Goal: Obtain resource: Obtain resource

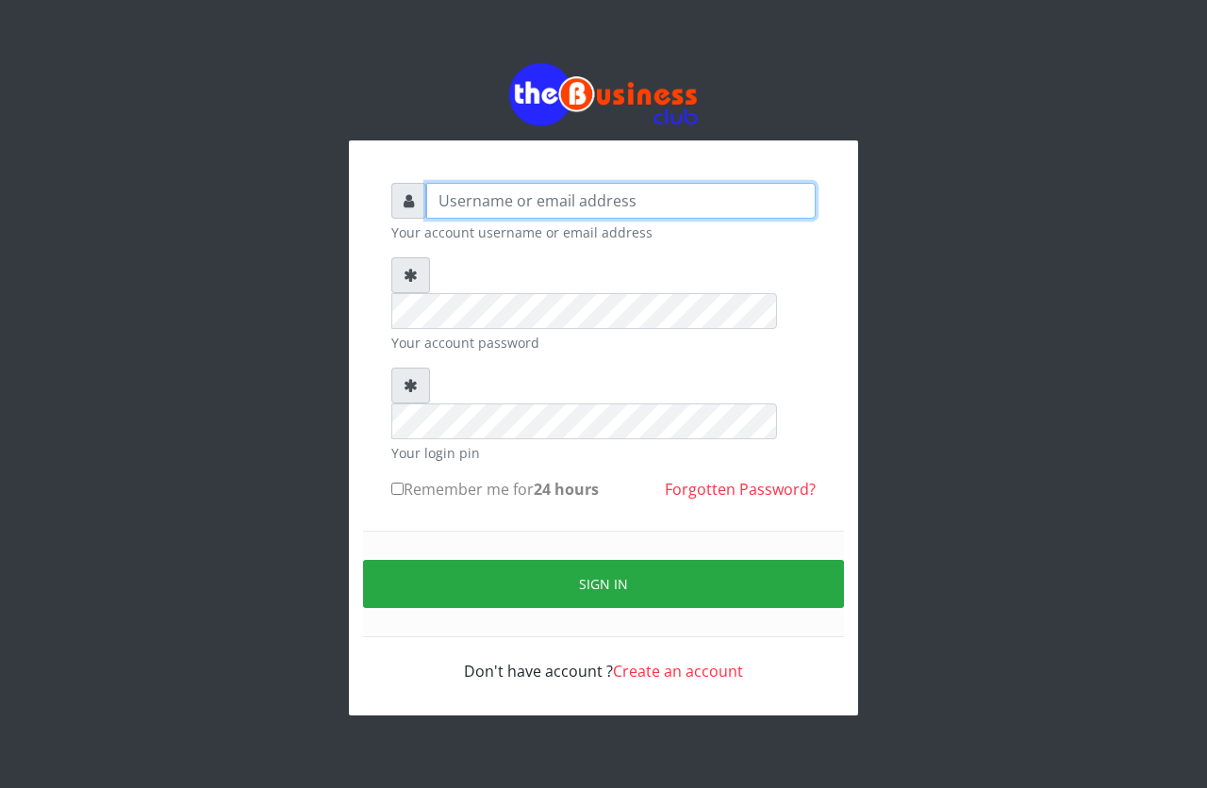
type input "emmalum0707@gmail.com"
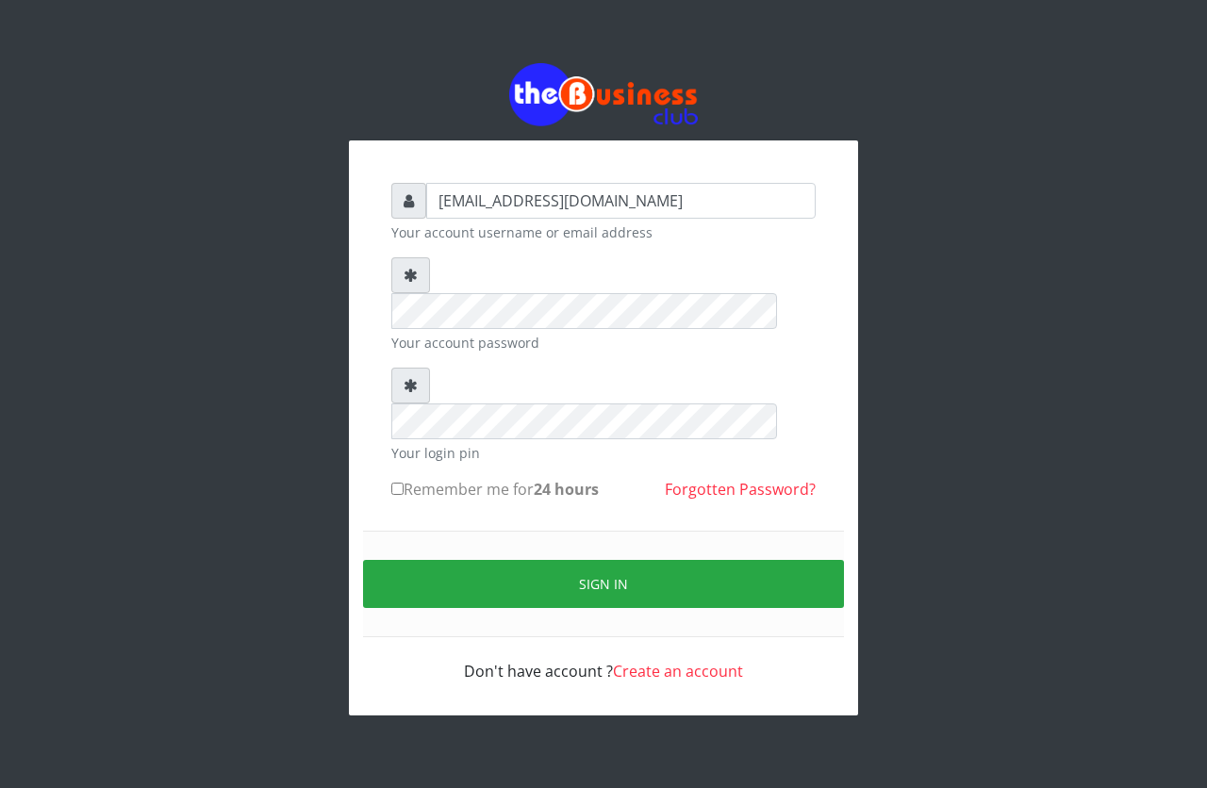
click at [393, 483] on input "Remember me for 24 hours" at bounding box center [397, 489] width 12 height 12
click at [400, 483] on input "Remember me for 24 hours" at bounding box center [397, 489] width 12 height 12
checkbox input "true"
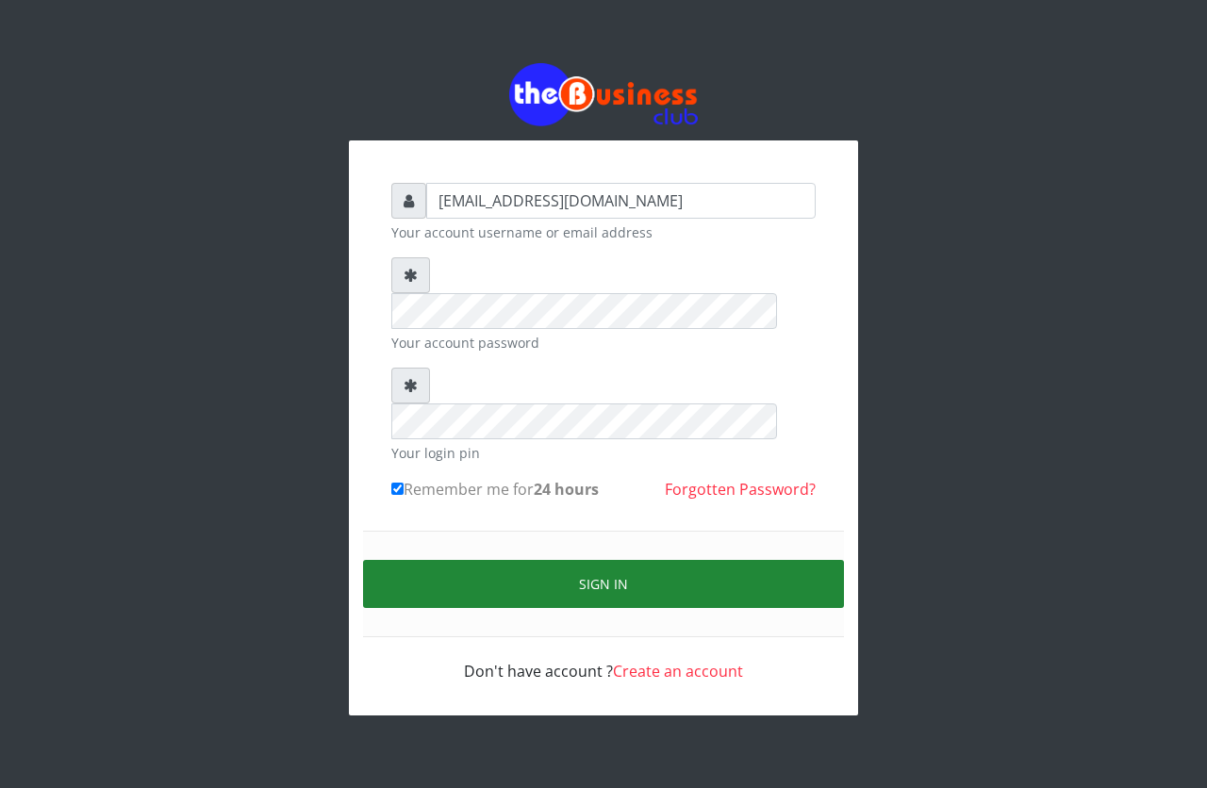
click at [501, 560] on button "Sign in" at bounding box center [603, 584] width 481 height 48
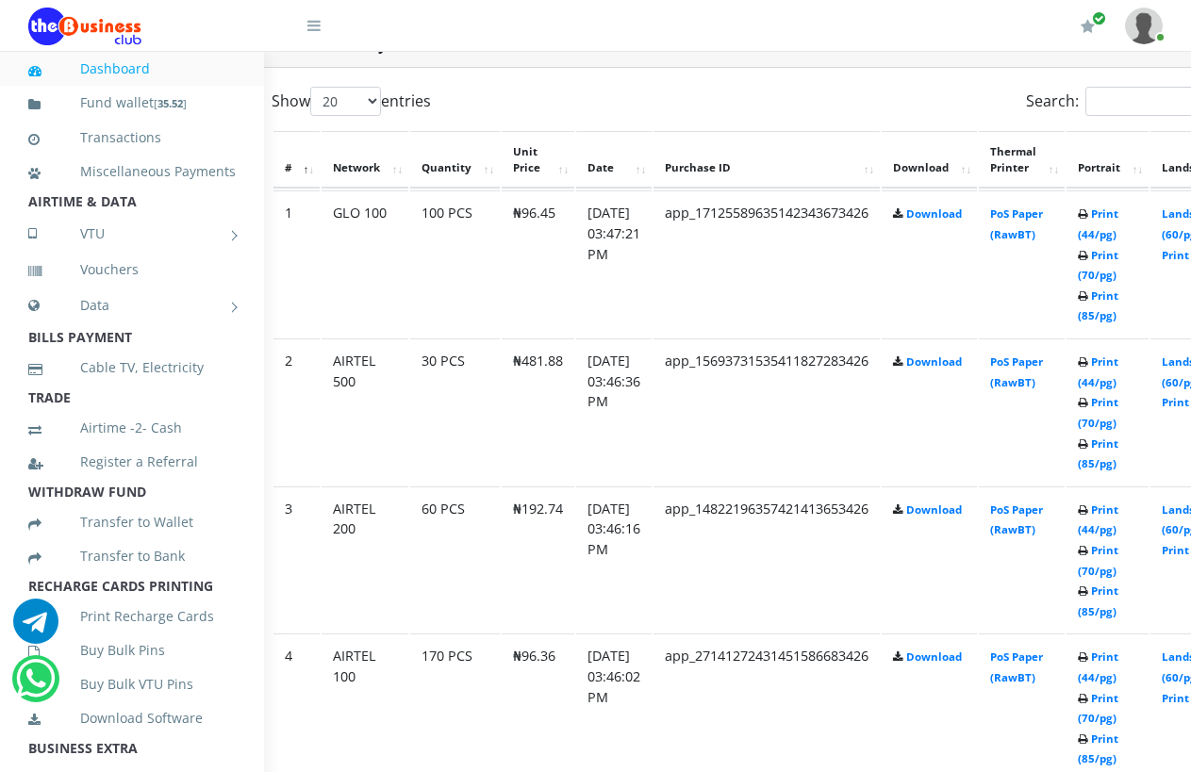
scroll to position [1001, 91]
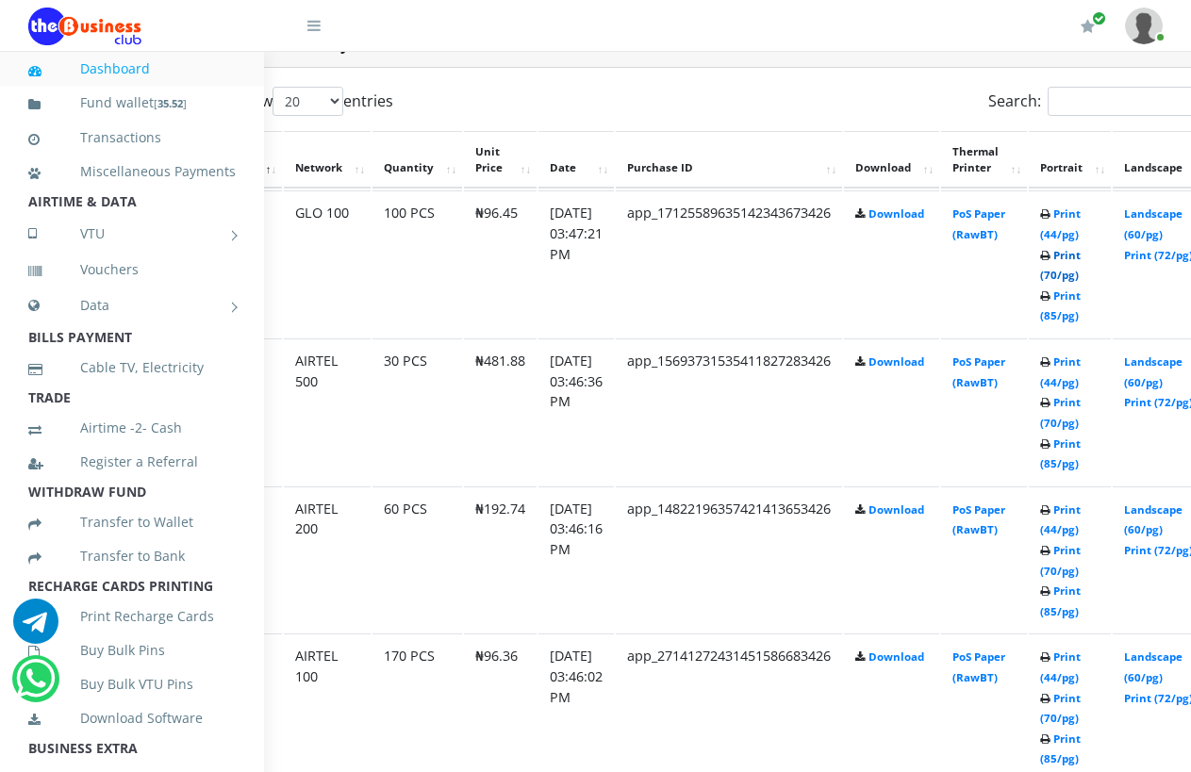
click at [1081, 248] on link "Print (70/pg)" at bounding box center [1060, 265] width 41 height 35
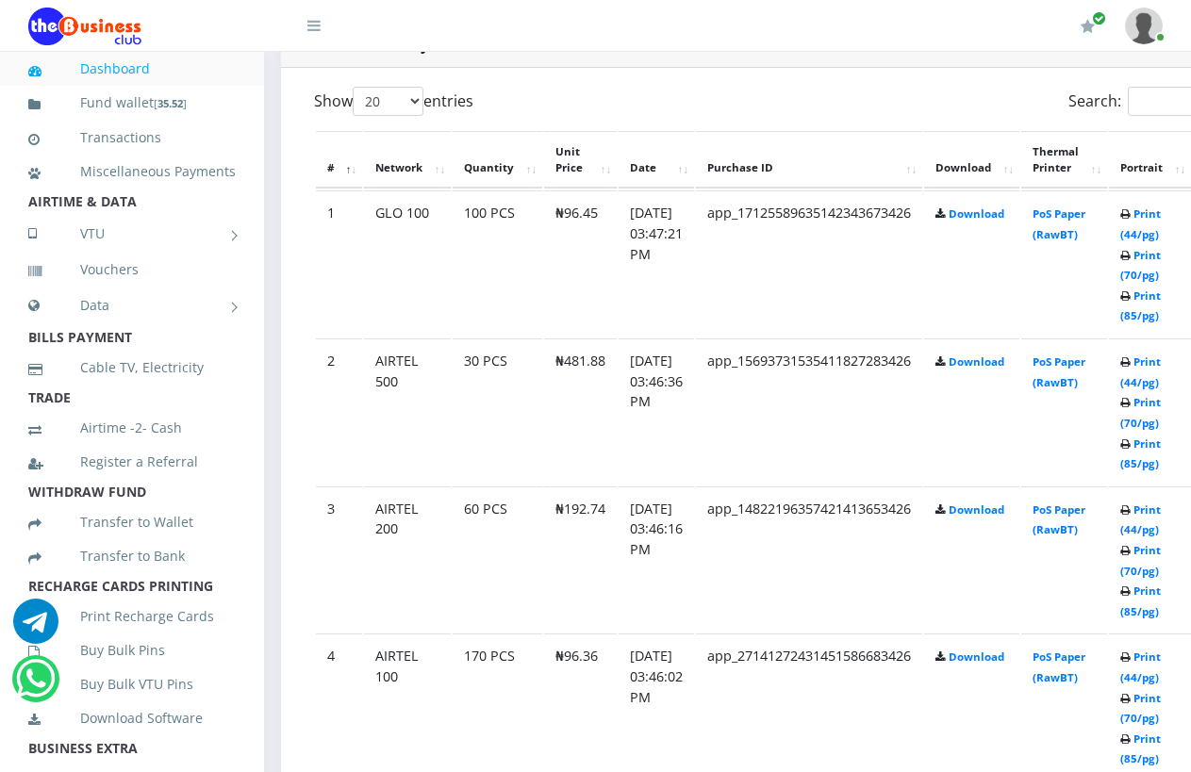
scroll to position [1001, 0]
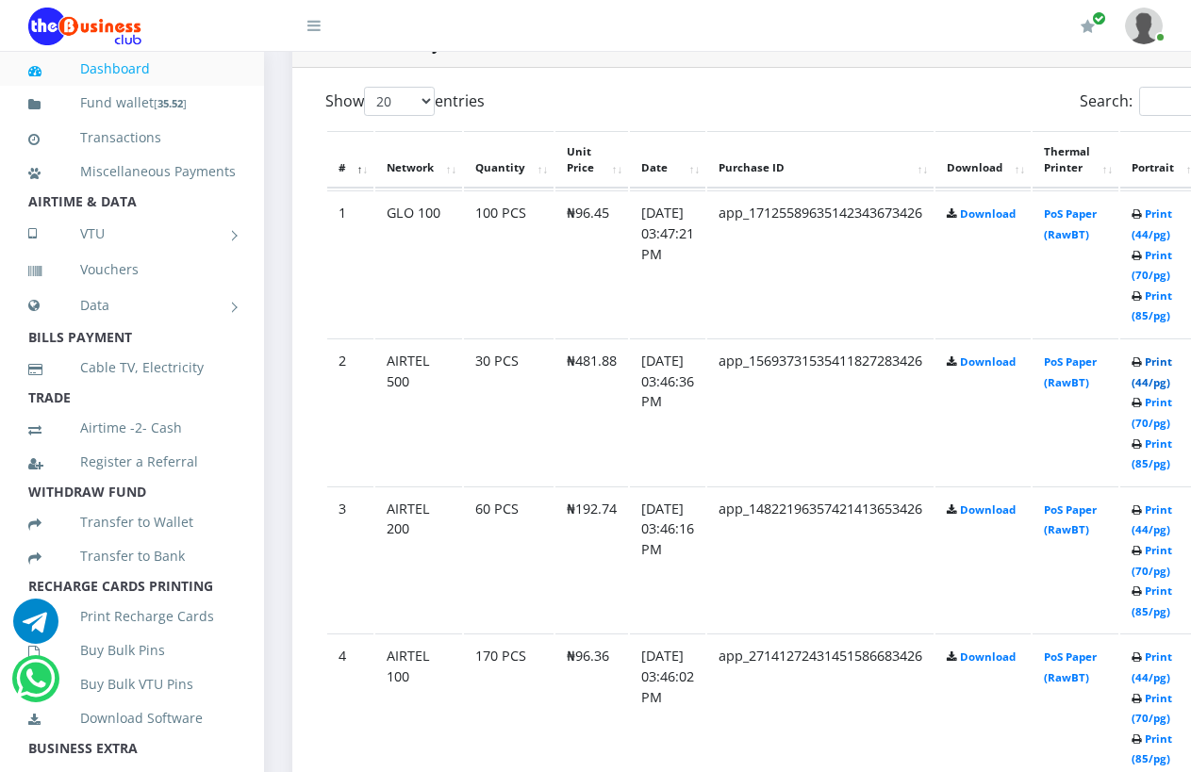
click at [1172, 367] on link "Print (44/pg)" at bounding box center [1152, 372] width 41 height 35
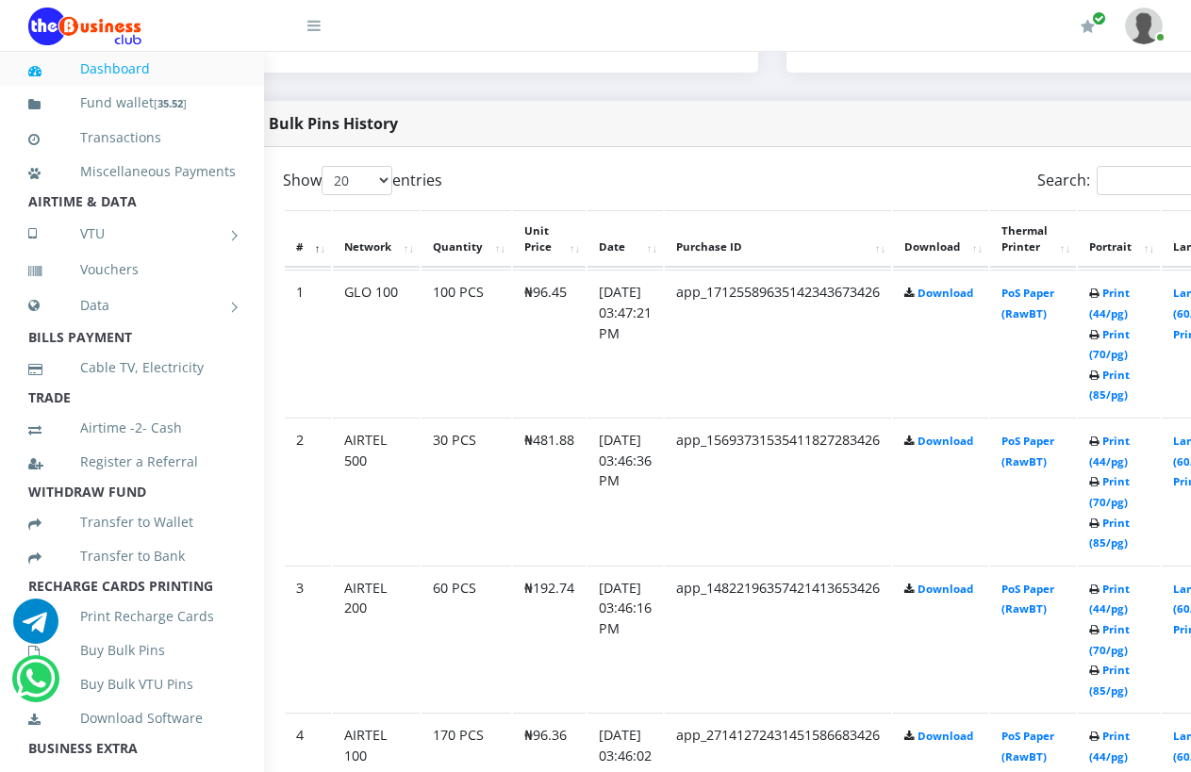
scroll to position [921, 45]
click at [1127, 445] on link "Print (44/pg)" at bounding box center [1107, 451] width 41 height 35
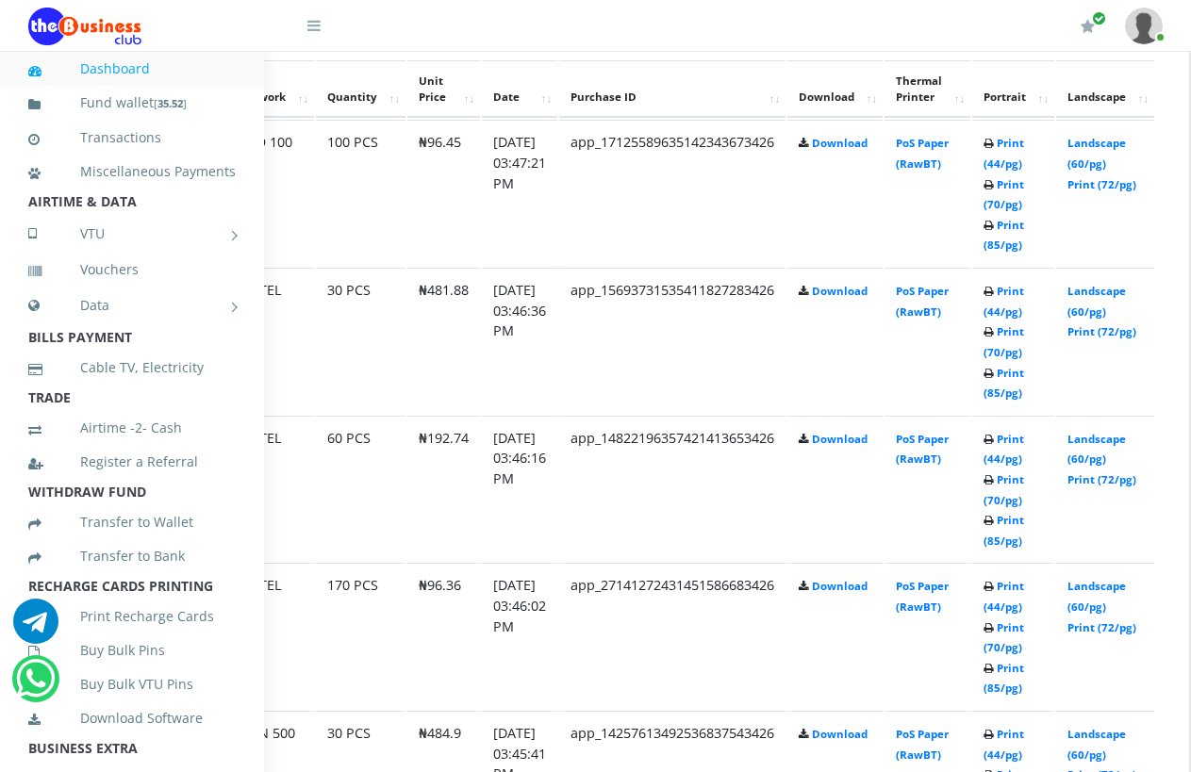
scroll to position [1071, 207]
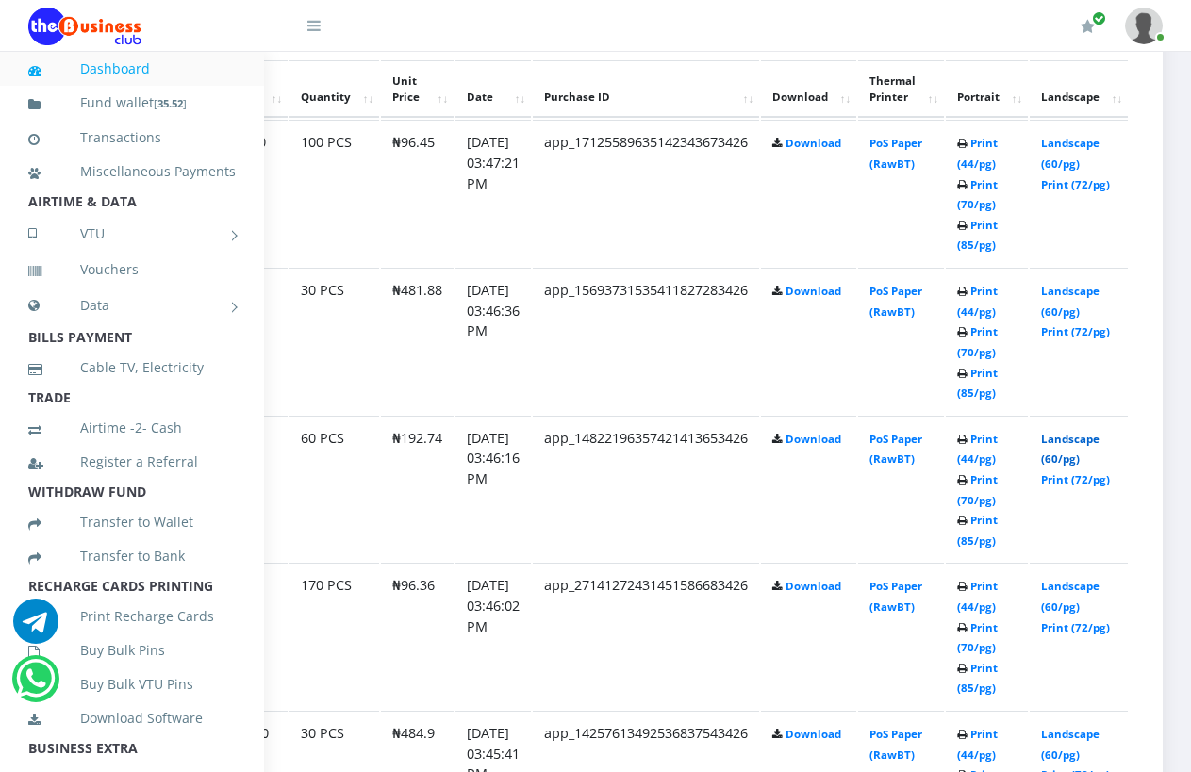
click at [1088, 432] on link "Landscape (60/pg)" at bounding box center [1070, 449] width 58 height 35
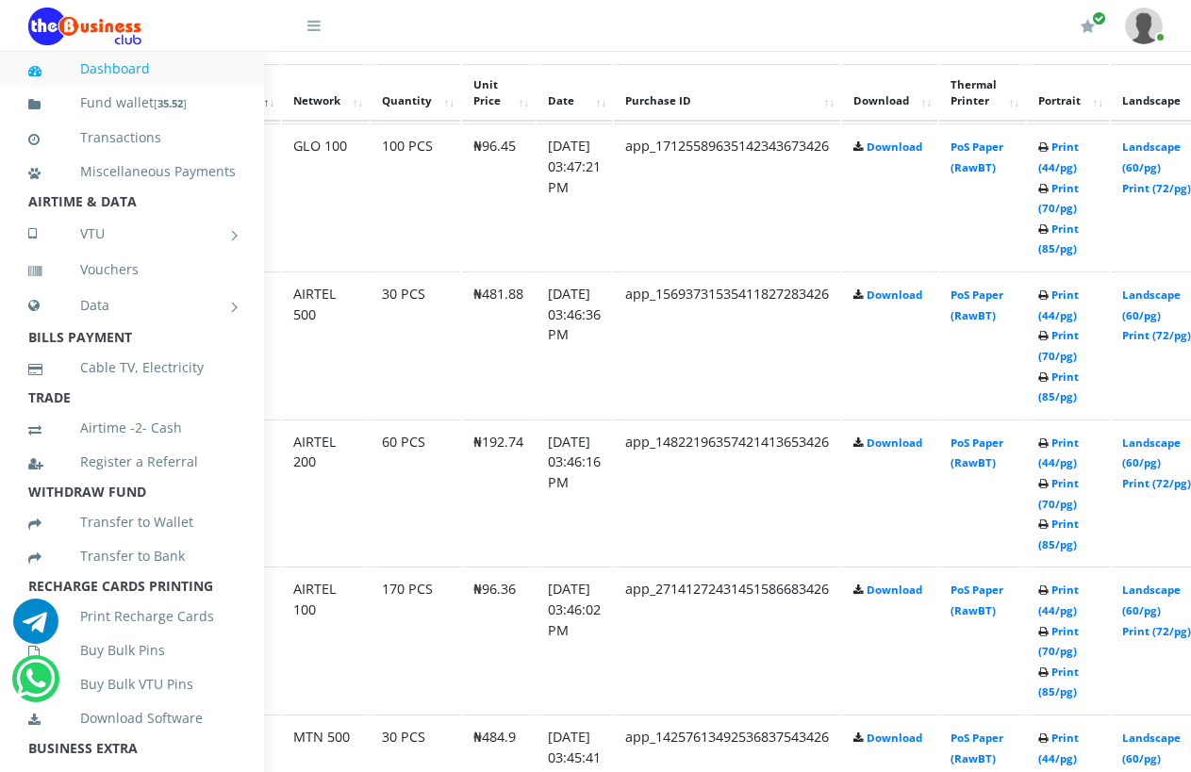
scroll to position [1068, 56]
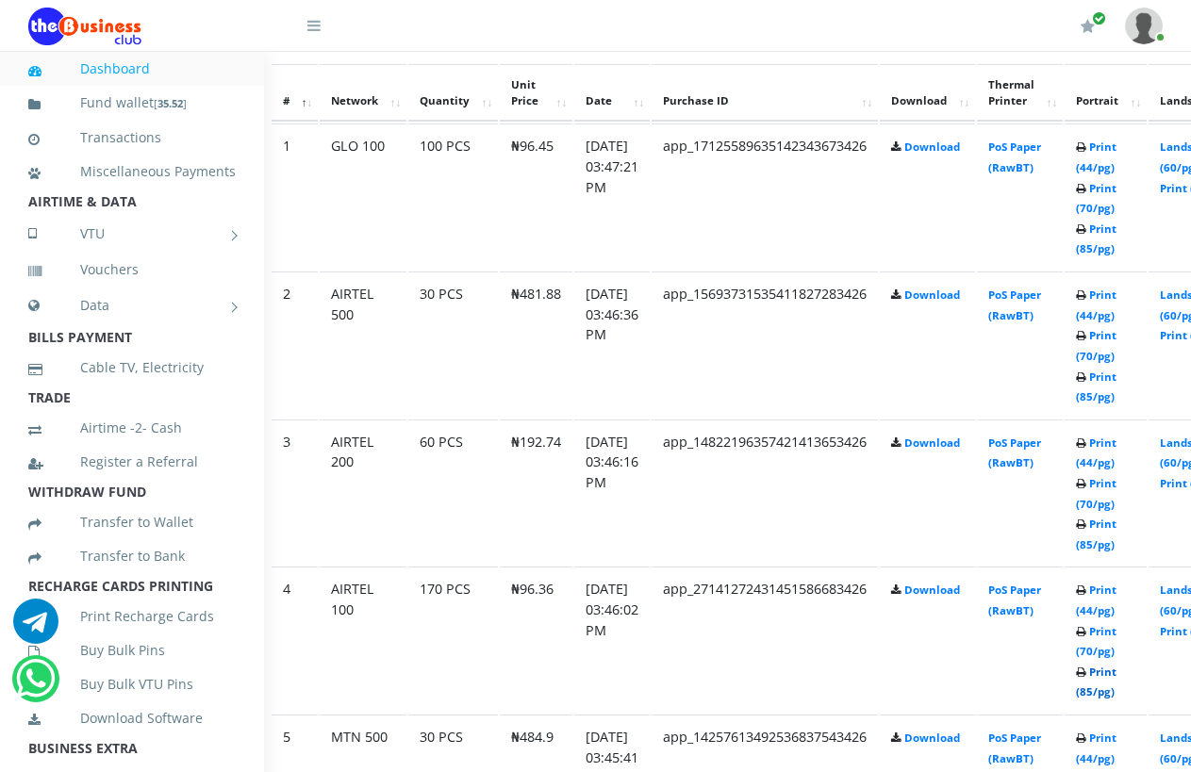
click at [1117, 665] on link "Print (85/pg)" at bounding box center [1096, 682] width 41 height 35
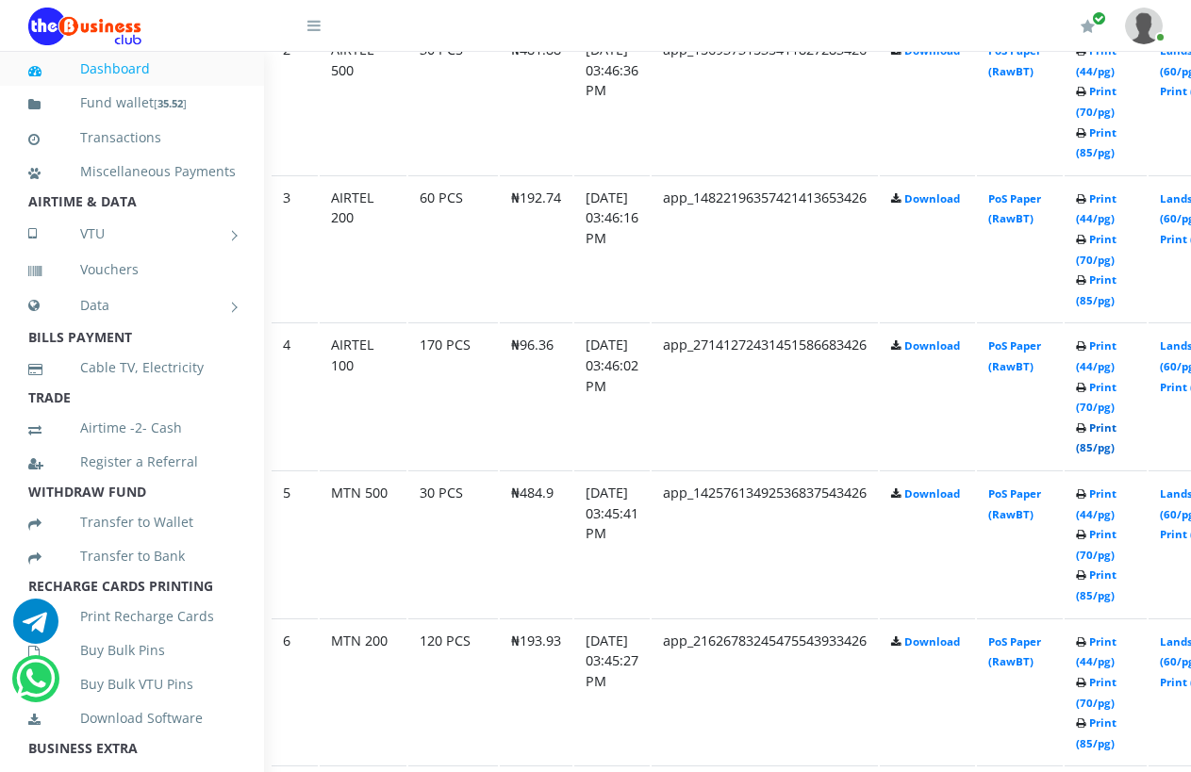
click at [1117, 431] on link "Print (85/pg)" at bounding box center [1096, 438] width 41 height 35
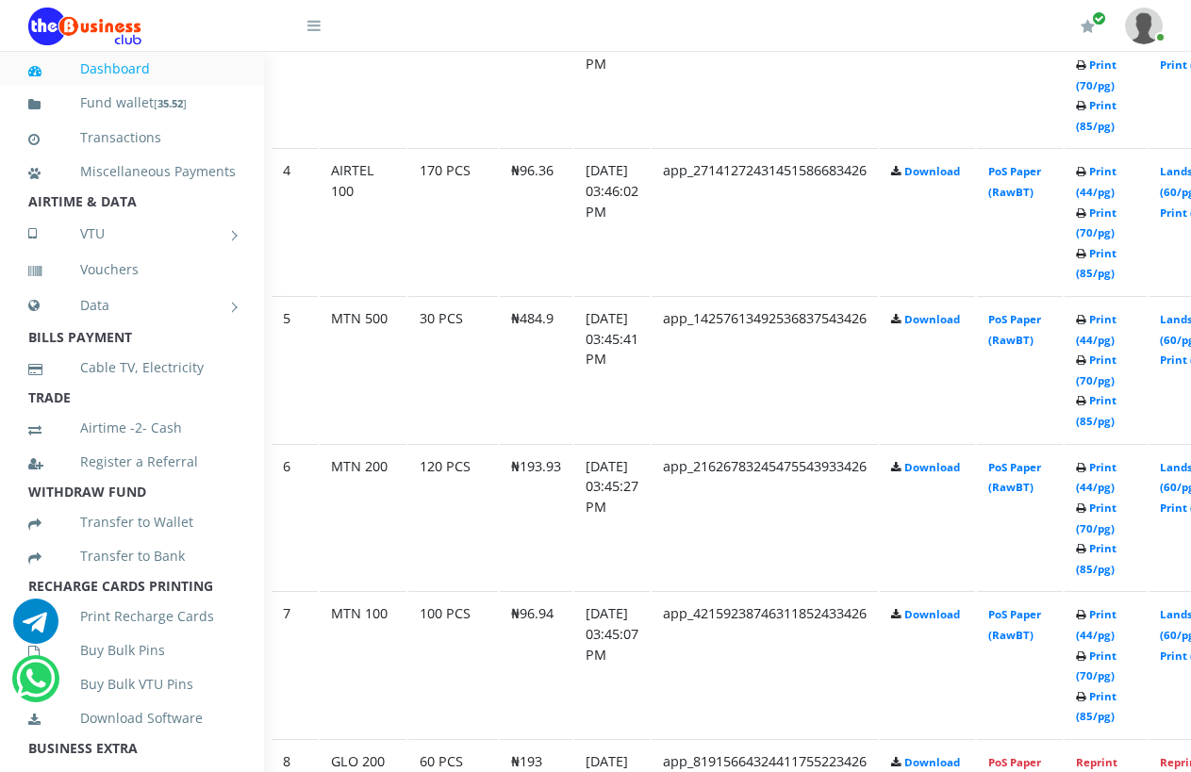
scroll to position [1350, 56]
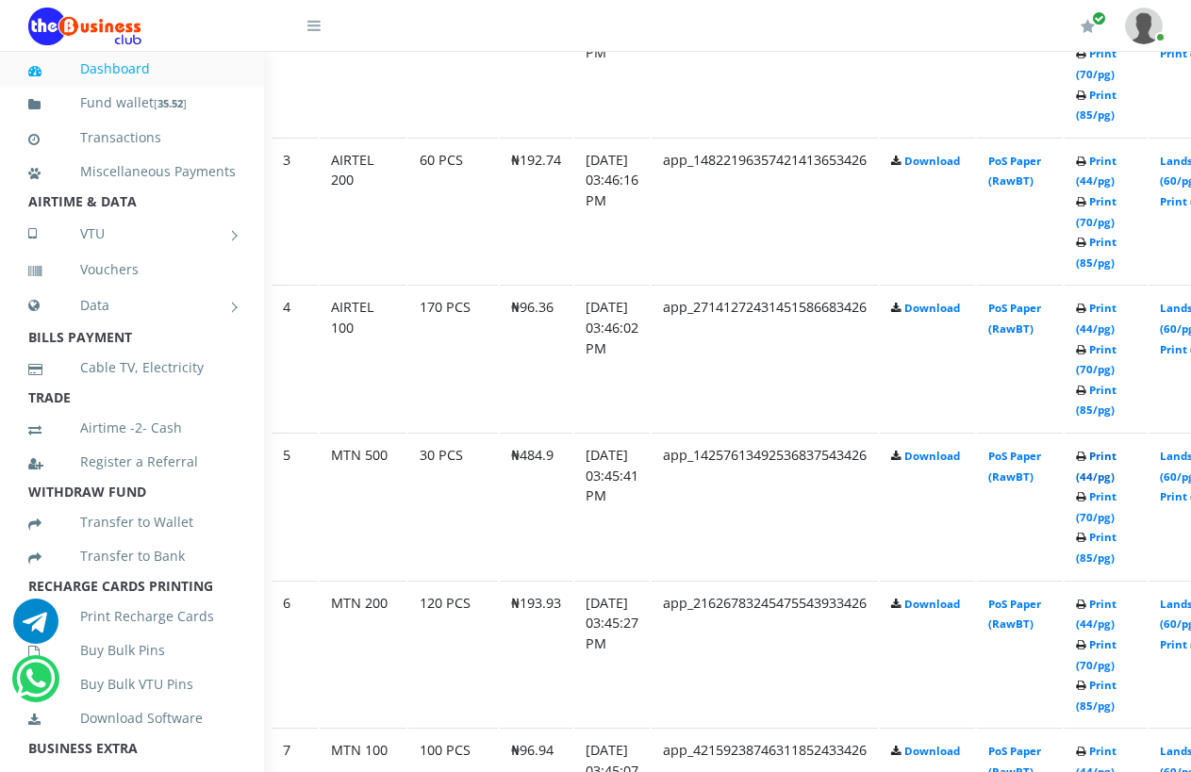
click at [1117, 459] on link "Print (44/pg)" at bounding box center [1096, 466] width 41 height 35
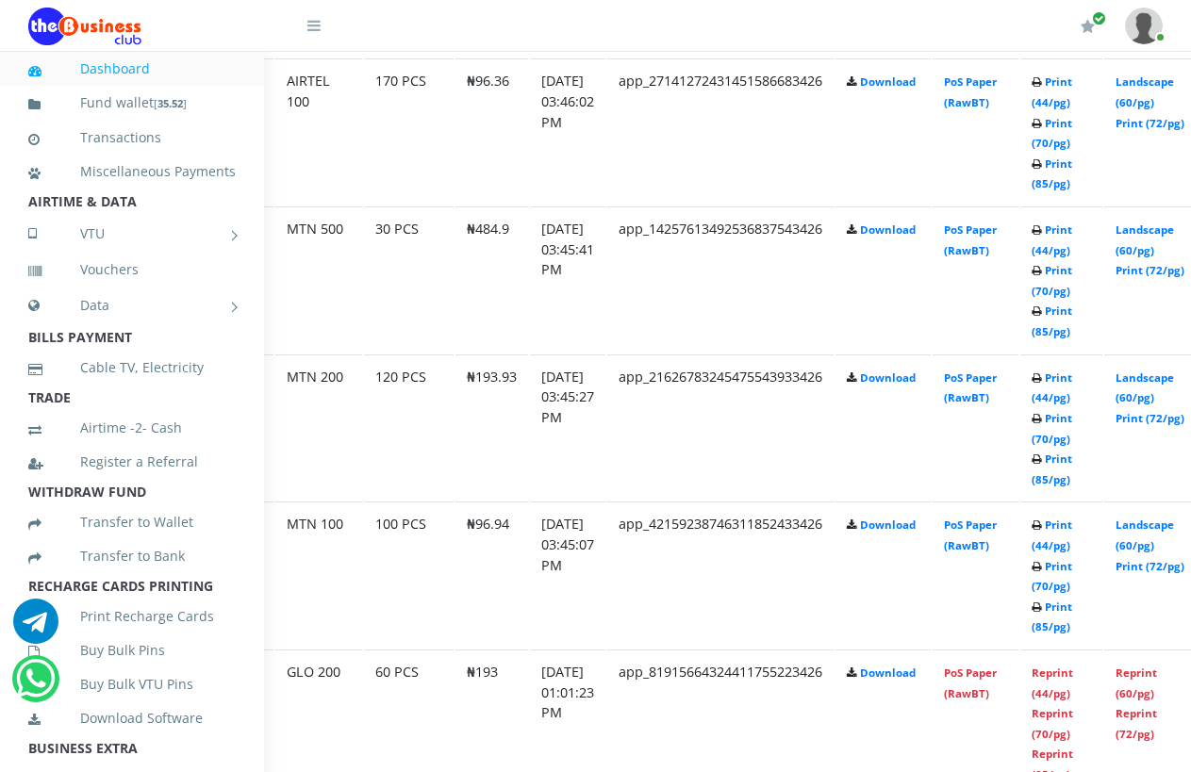
scroll to position [1576, 207]
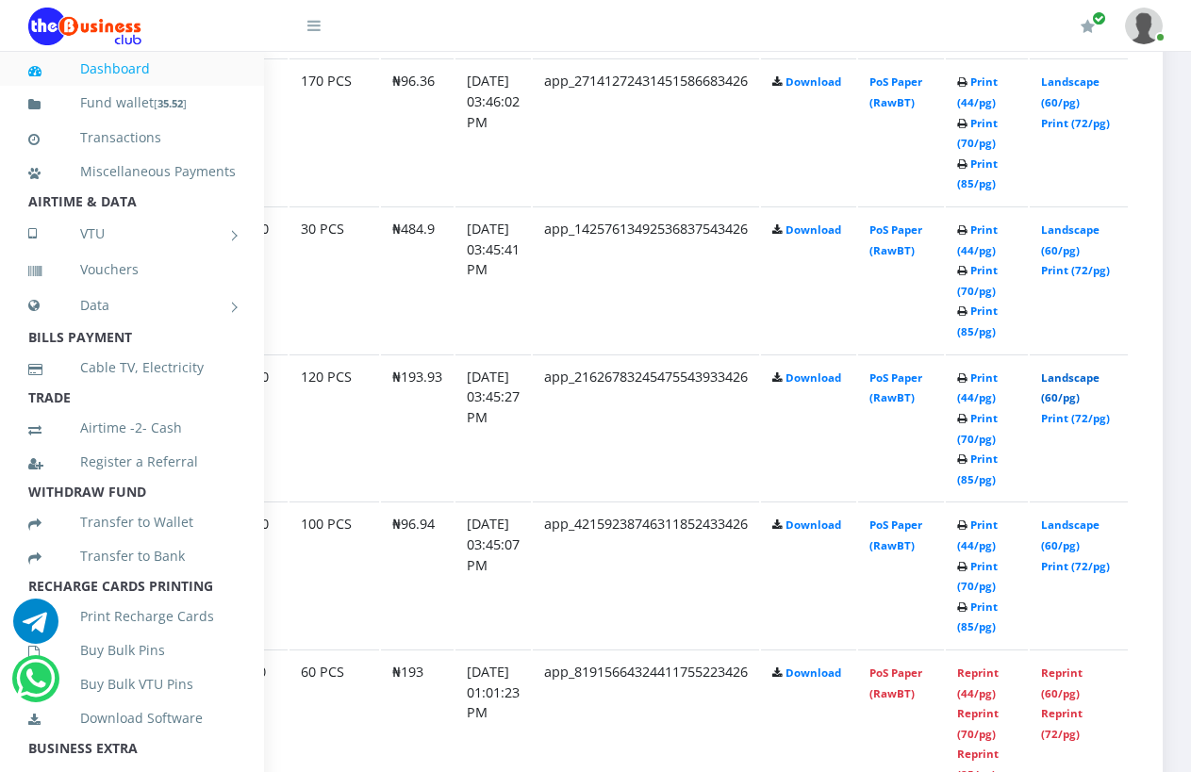
click at [1043, 371] on link "Landscape (60/pg)" at bounding box center [1070, 388] width 58 height 35
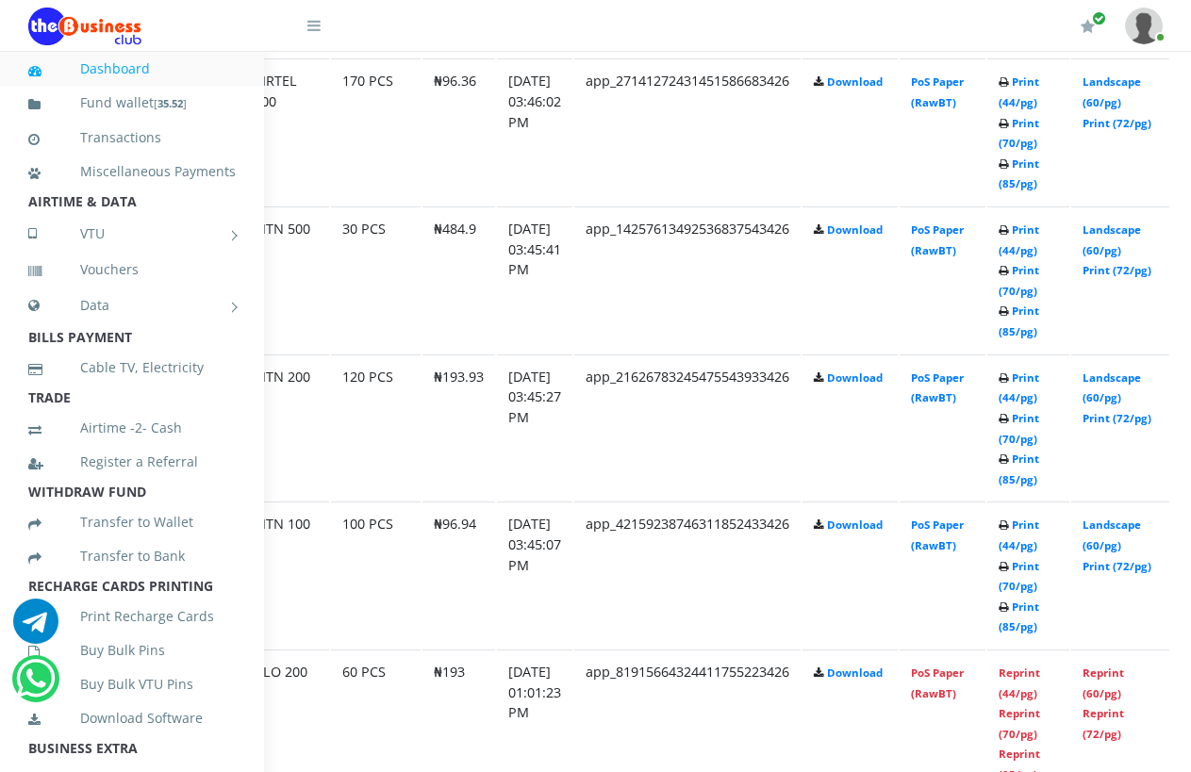
scroll to position [1576, 131]
click at [1041, 571] on link "Print (70/pg)" at bounding box center [1021, 576] width 41 height 35
